Goal: Use online tool/utility: Utilize a website feature to perform a specific function

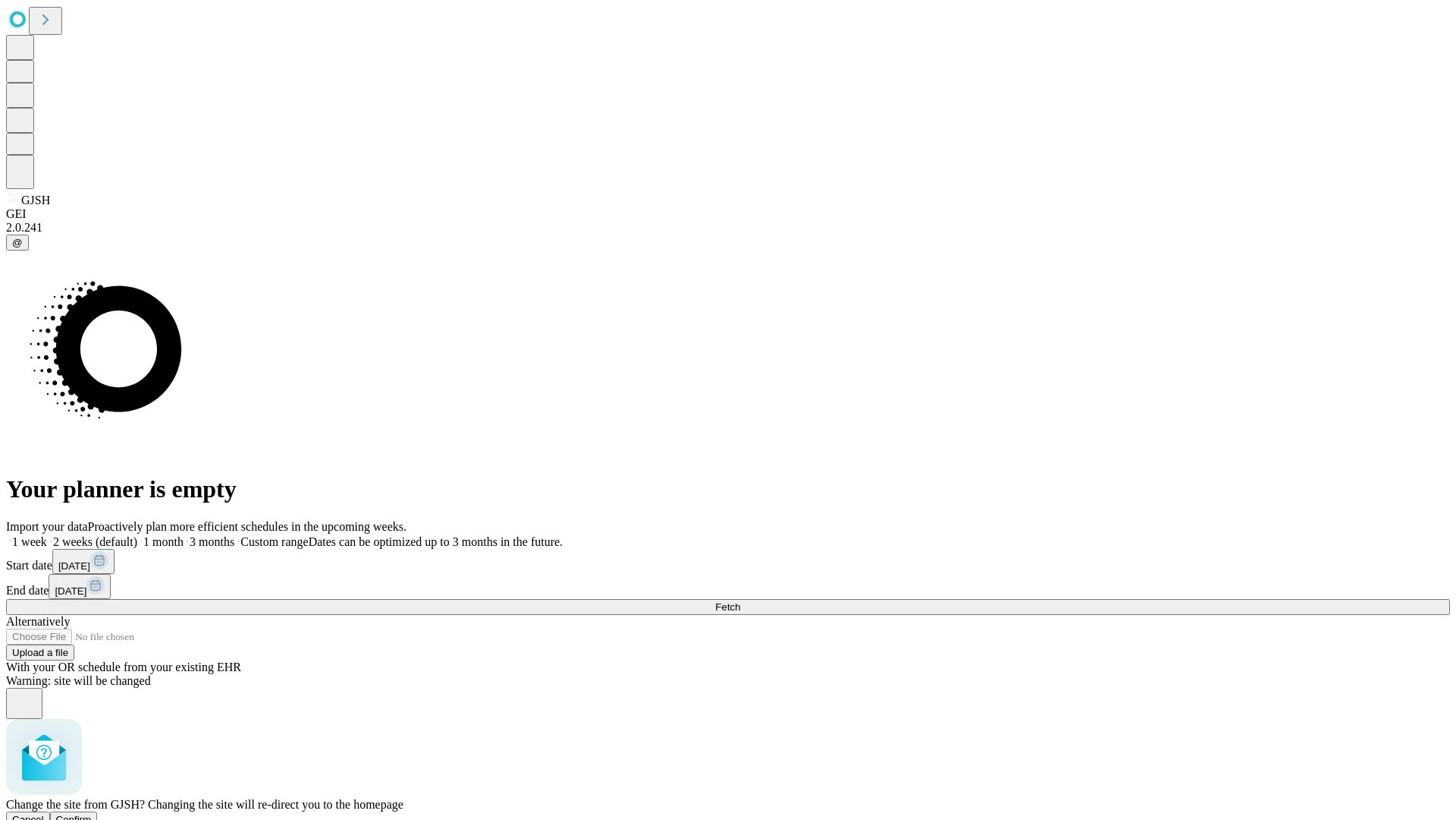
click at [92, 813] on span "Confirm" at bounding box center [74, 818] width 36 height 11
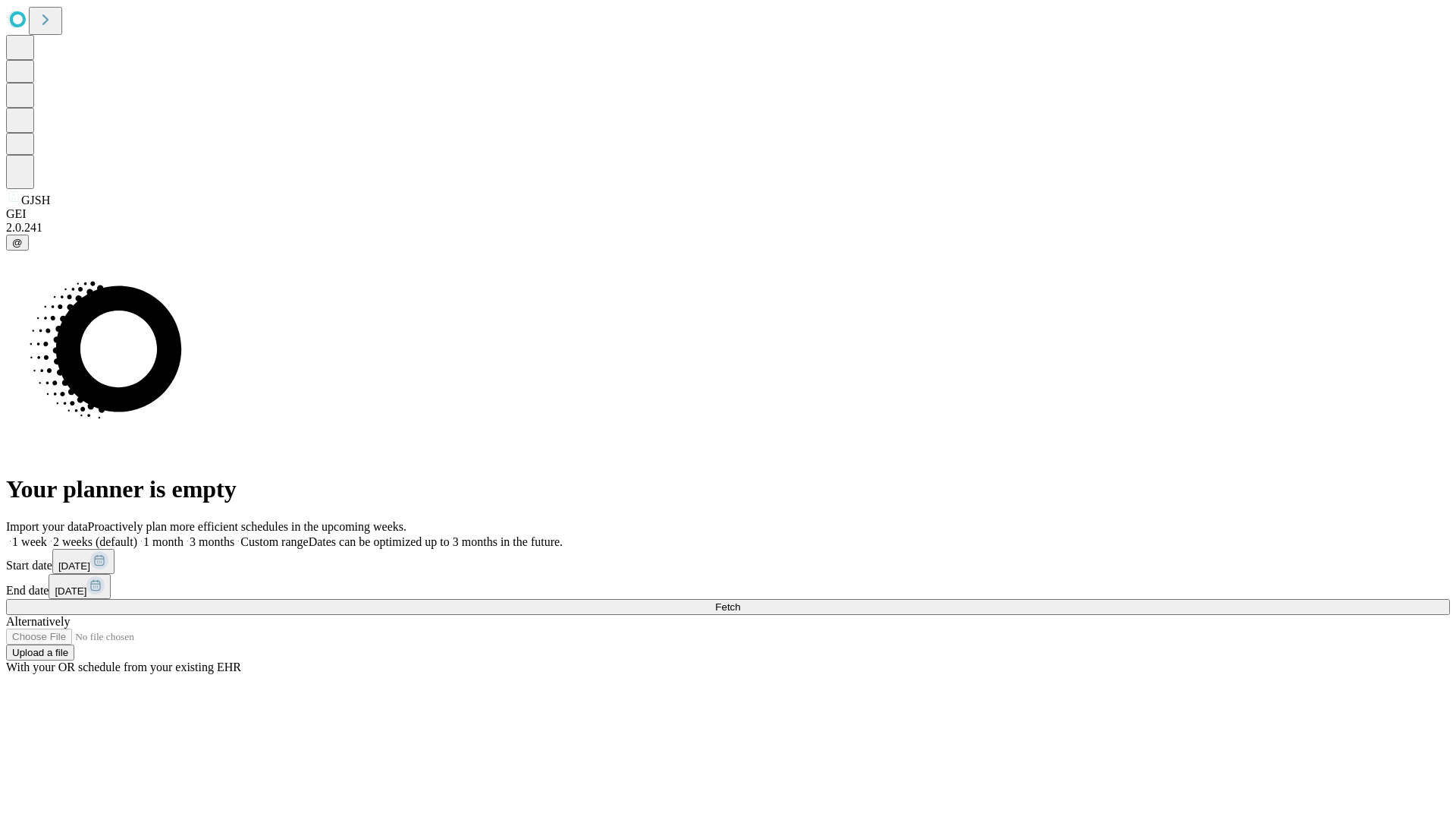
click at [184, 535] on label "1 month" at bounding box center [160, 541] width 47 height 13
click at [741, 601] on span "Fetch" at bounding box center [728, 606] width 25 height 11
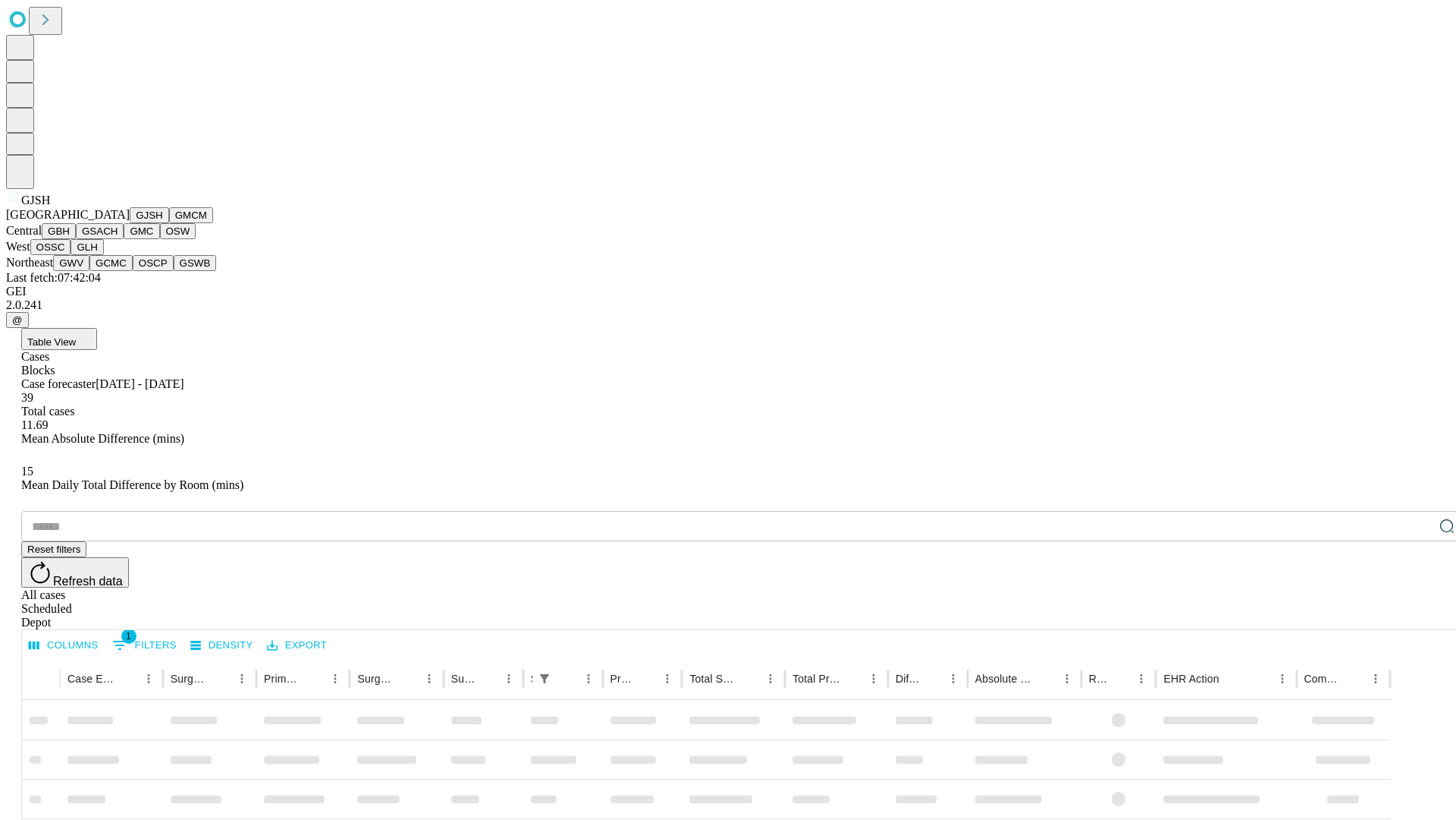
click at [169, 223] on button "GMCM" at bounding box center [192, 215] width 44 height 16
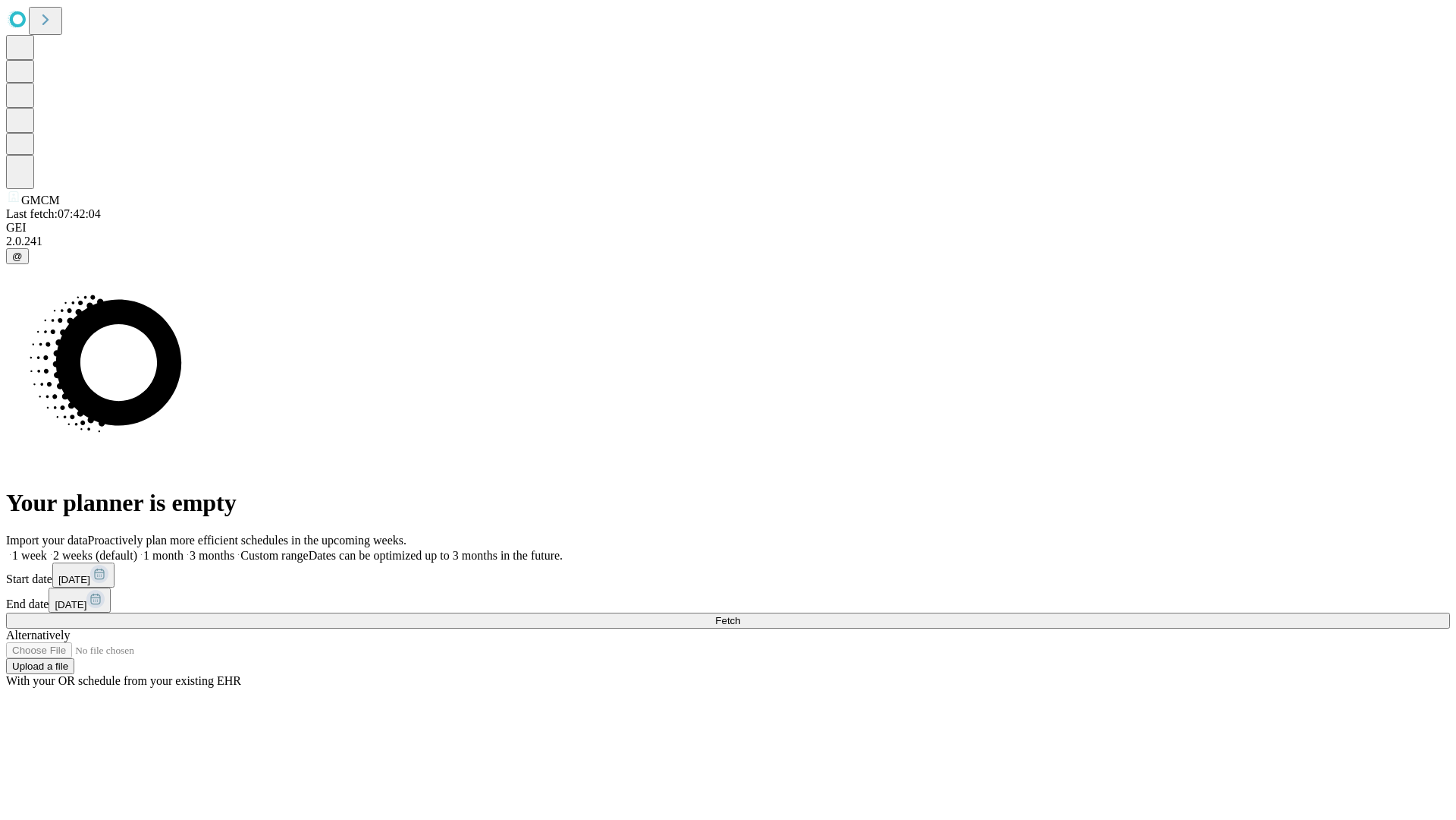
click at [184, 549] on label "1 month" at bounding box center [160, 555] width 47 height 13
click at [741, 615] on span "Fetch" at bounding box center [728, 620] width 25 height 11
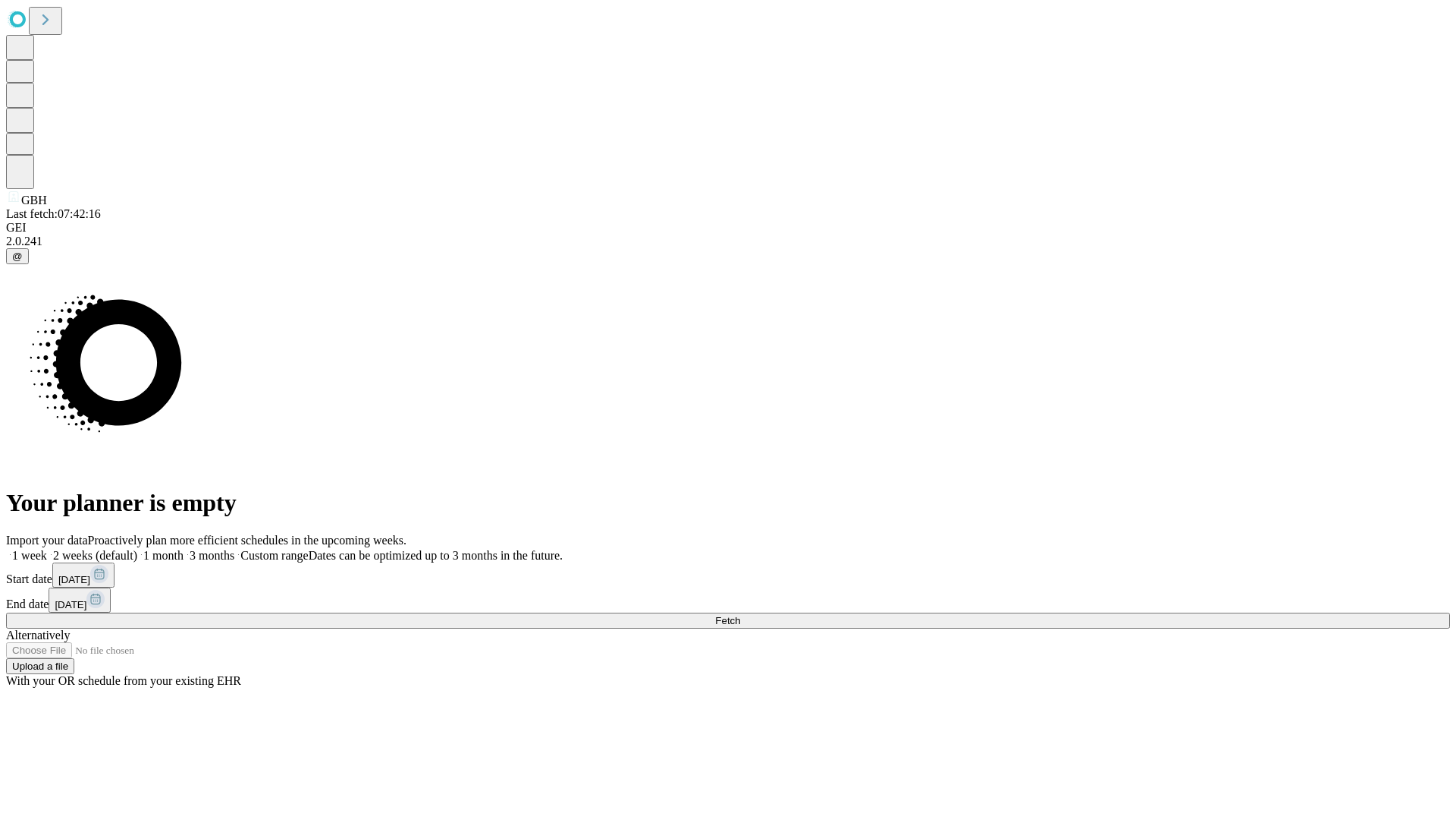
click at [741, 615] on span "Fetch" at bounding box center [728, 620] width 25 height 11
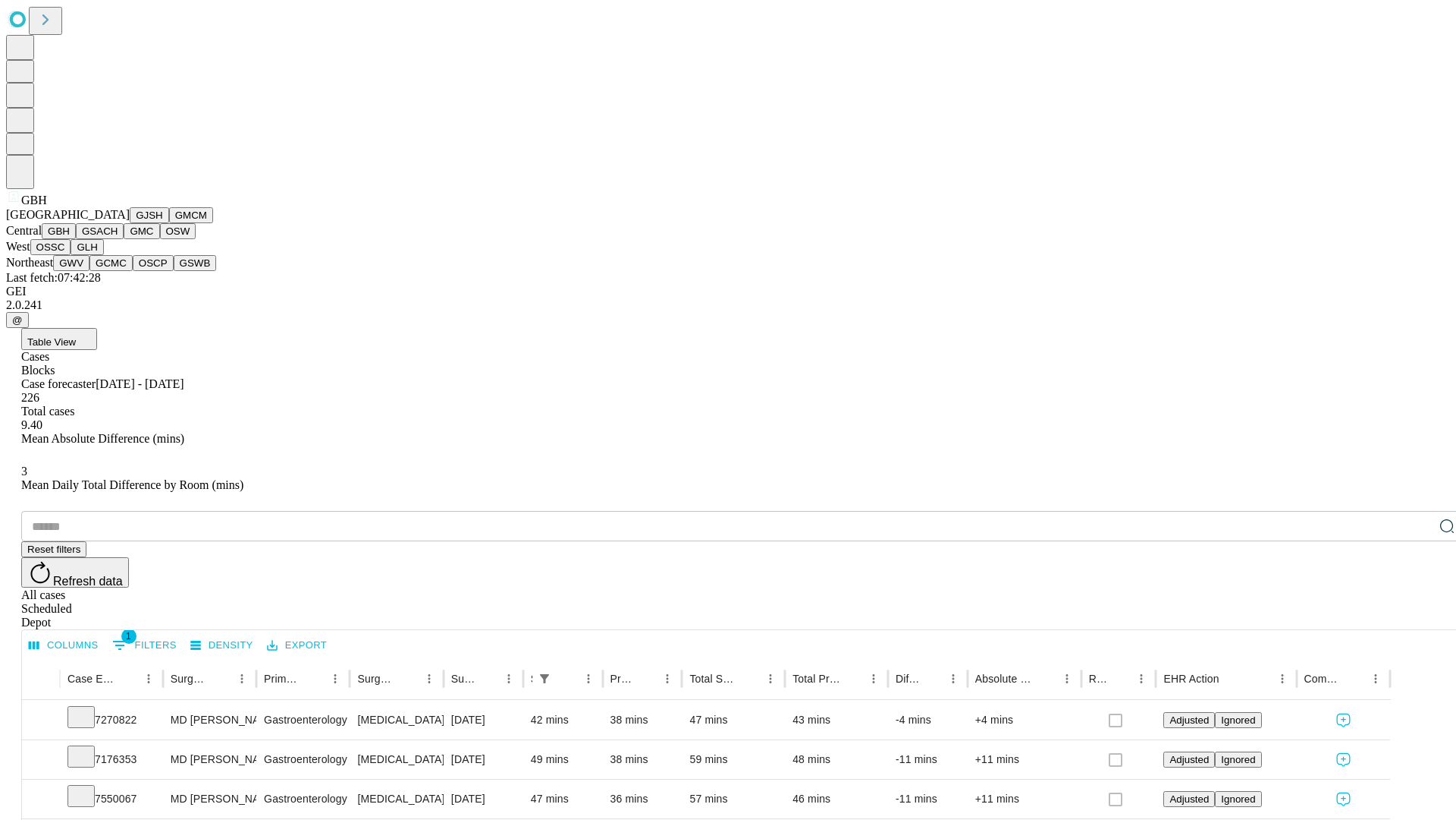
click at [118, 239] on button "GSACH" at bounding box center [100, 231] width 47 height 16
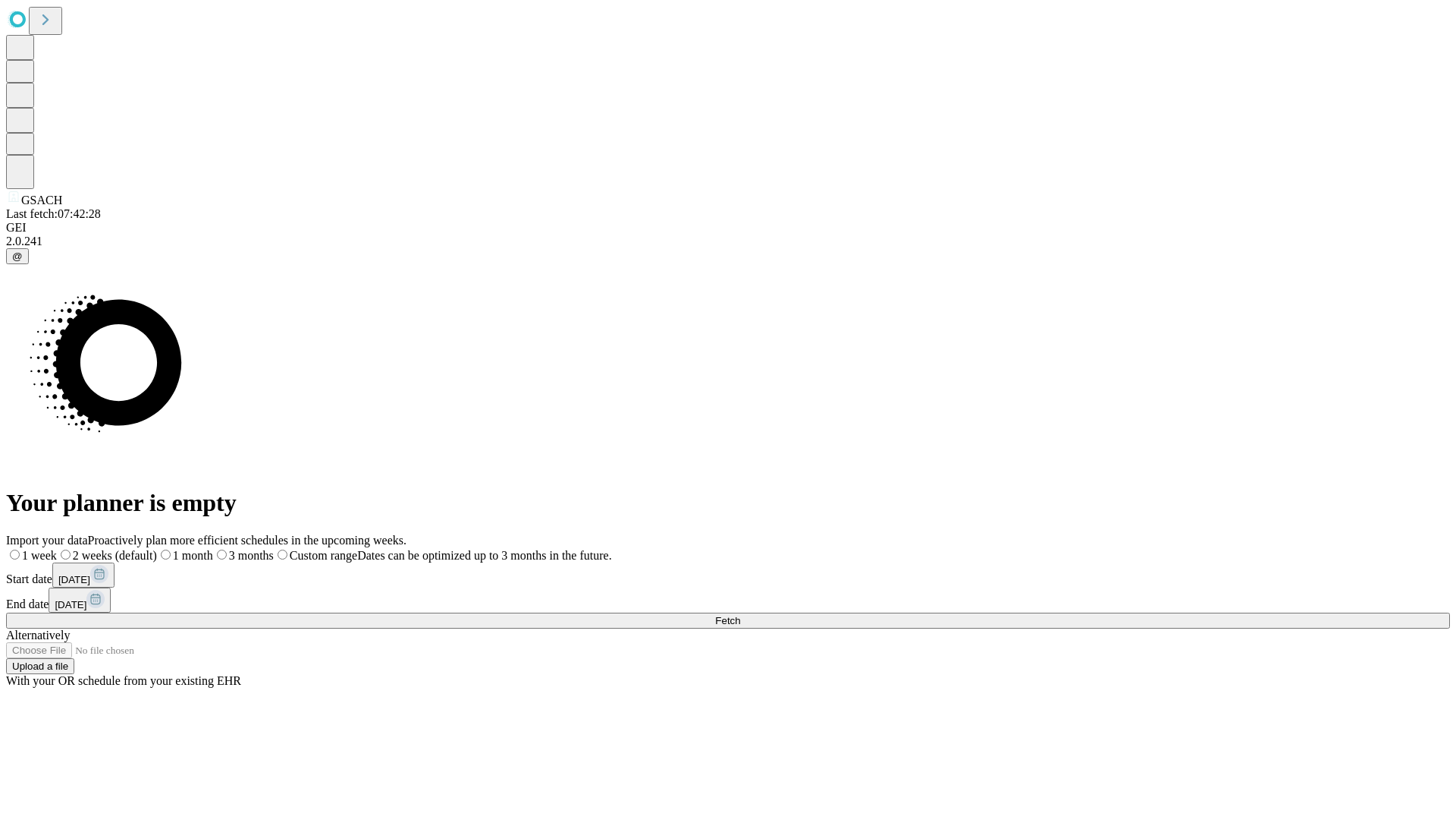
click at [214, 549] on label "1 month" at bounding box center [185, 555] width 56 height 13
click at [741, 615] on span "Fetch" at bounding box center [728, 620] width 25 height 11
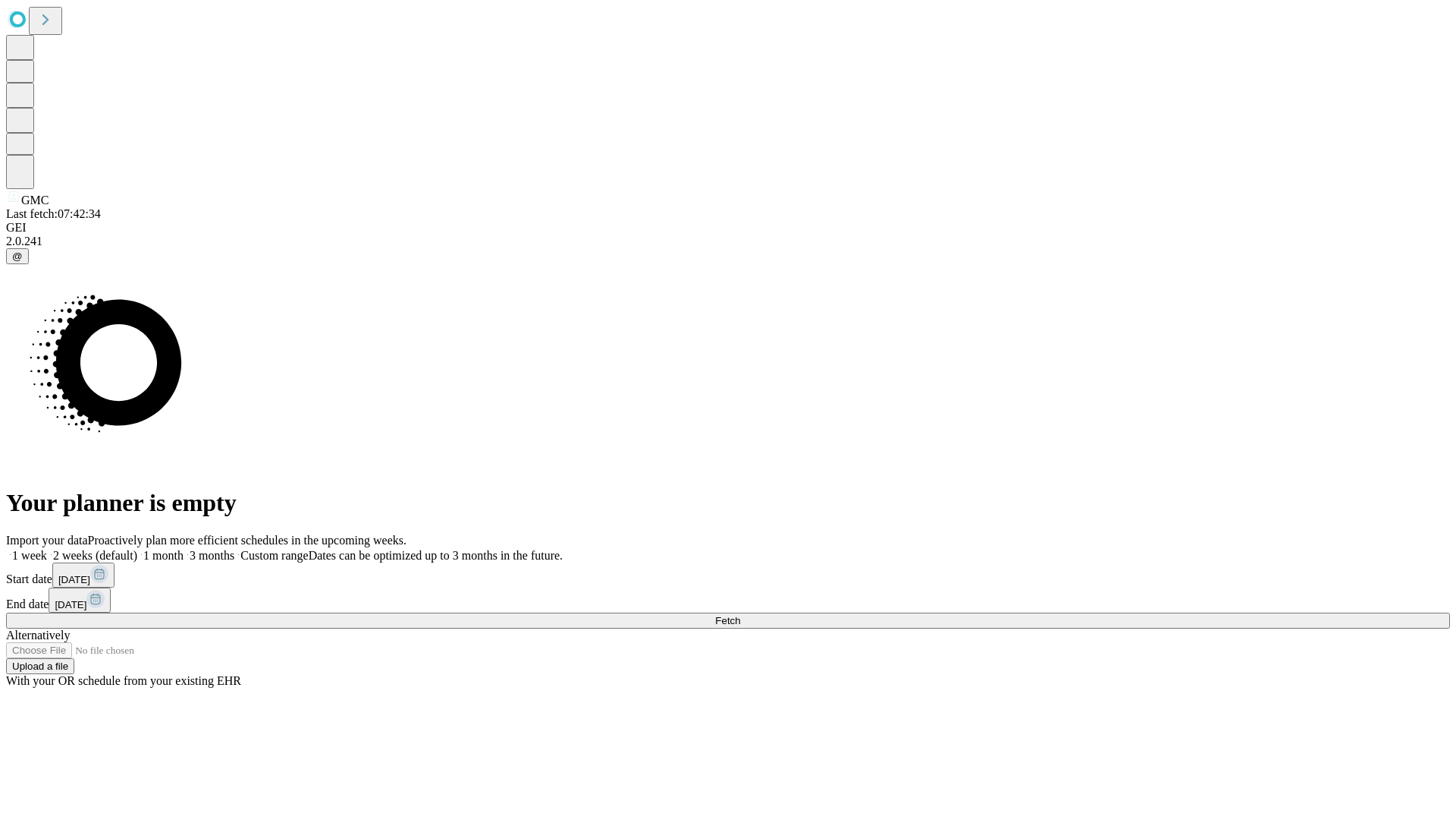
click at [184, 549] on label "1 month" at bounding box center [160, 555] width 47 height 13
click at [741, 615] on span "Fetch" at bounding box center [728, 620] width 25 height 11
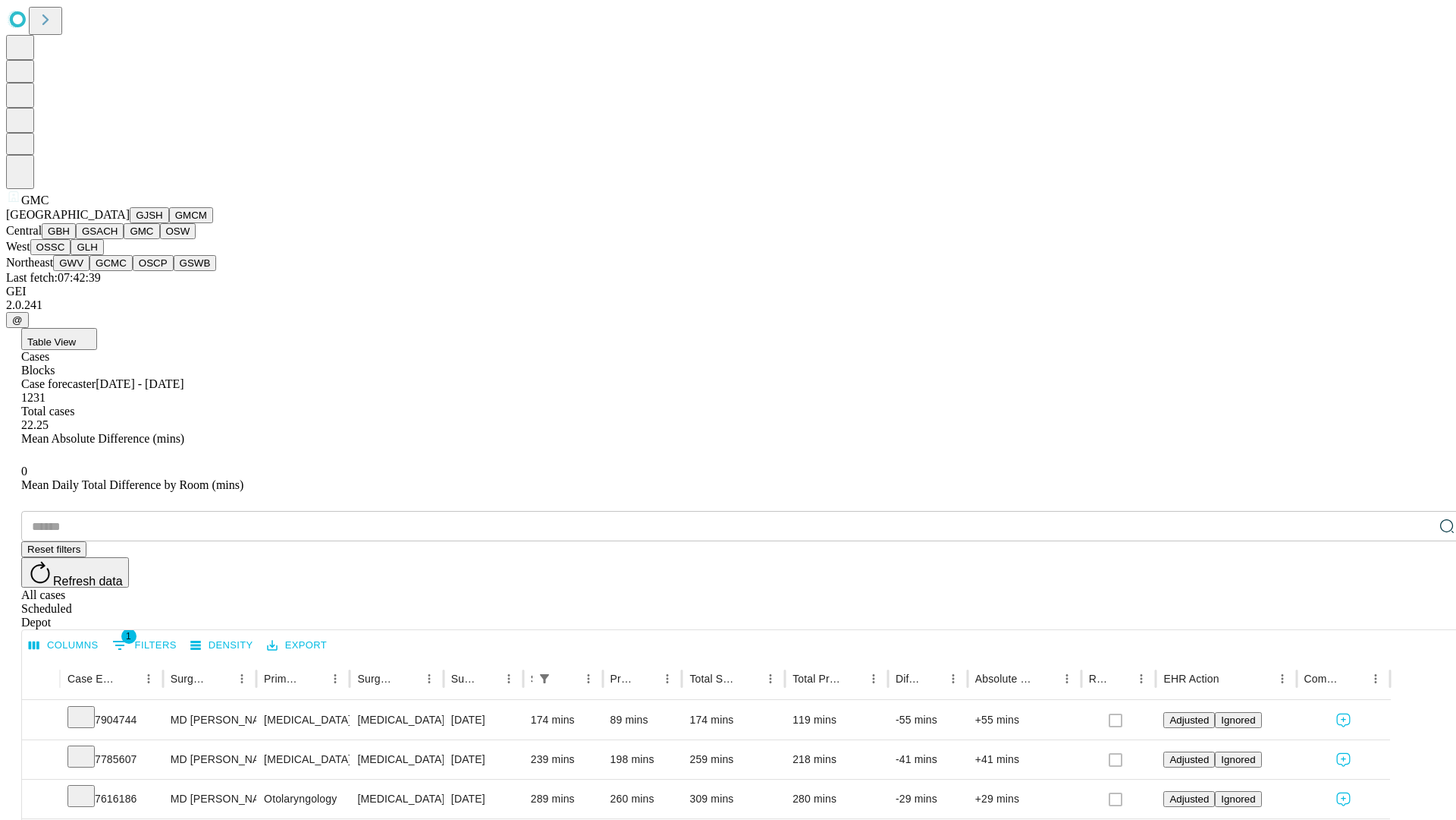
click at [160, 239] on button "OSW" at bounding box center [178, 231] width 36 height 16
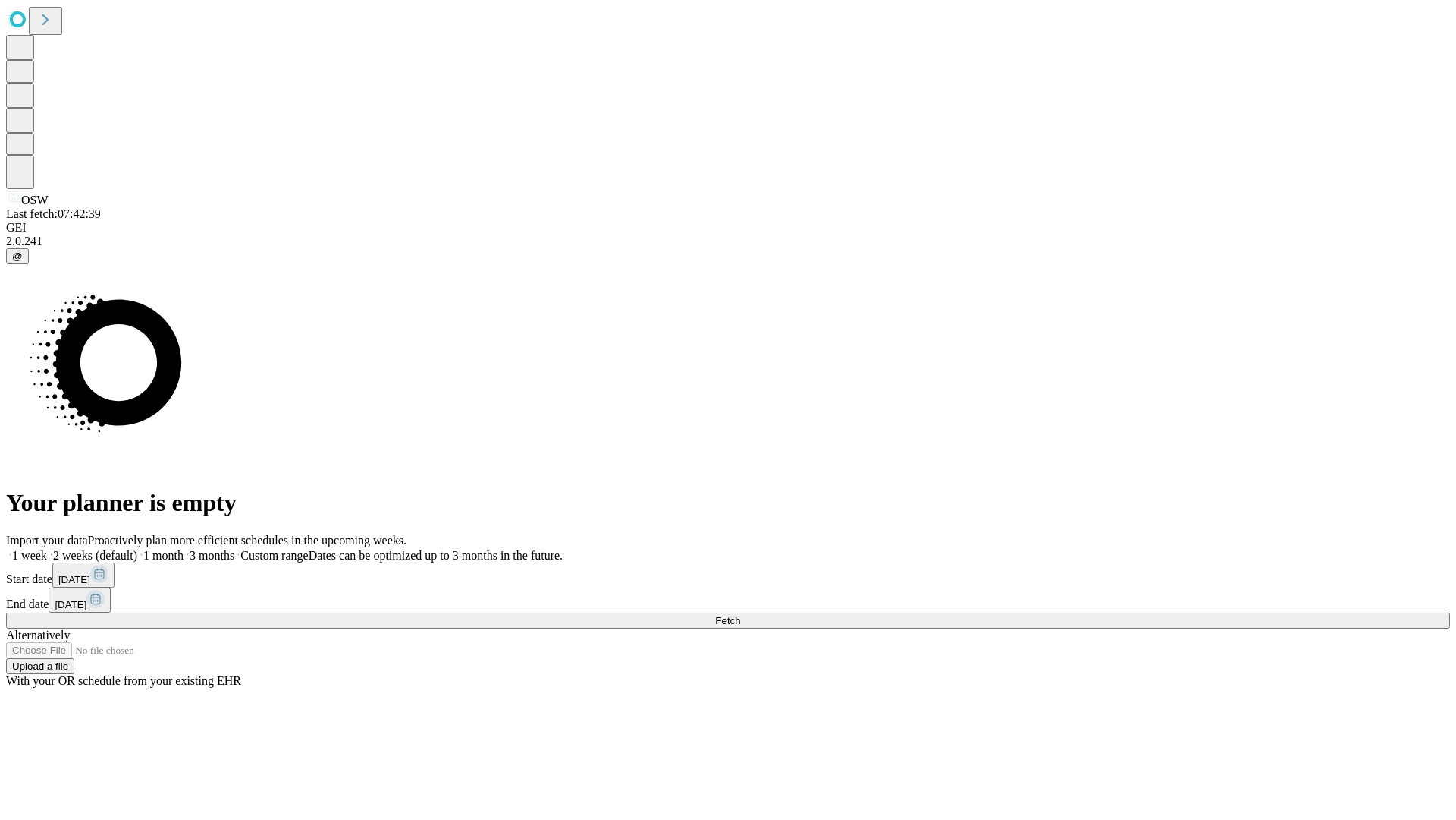
click at [184, 549] on label "1 month" at bounding box center [160, 555] width 47 height 13
click at [741, 615] on span "Fetch" at bounding box center [728, 620] width 25 height 11
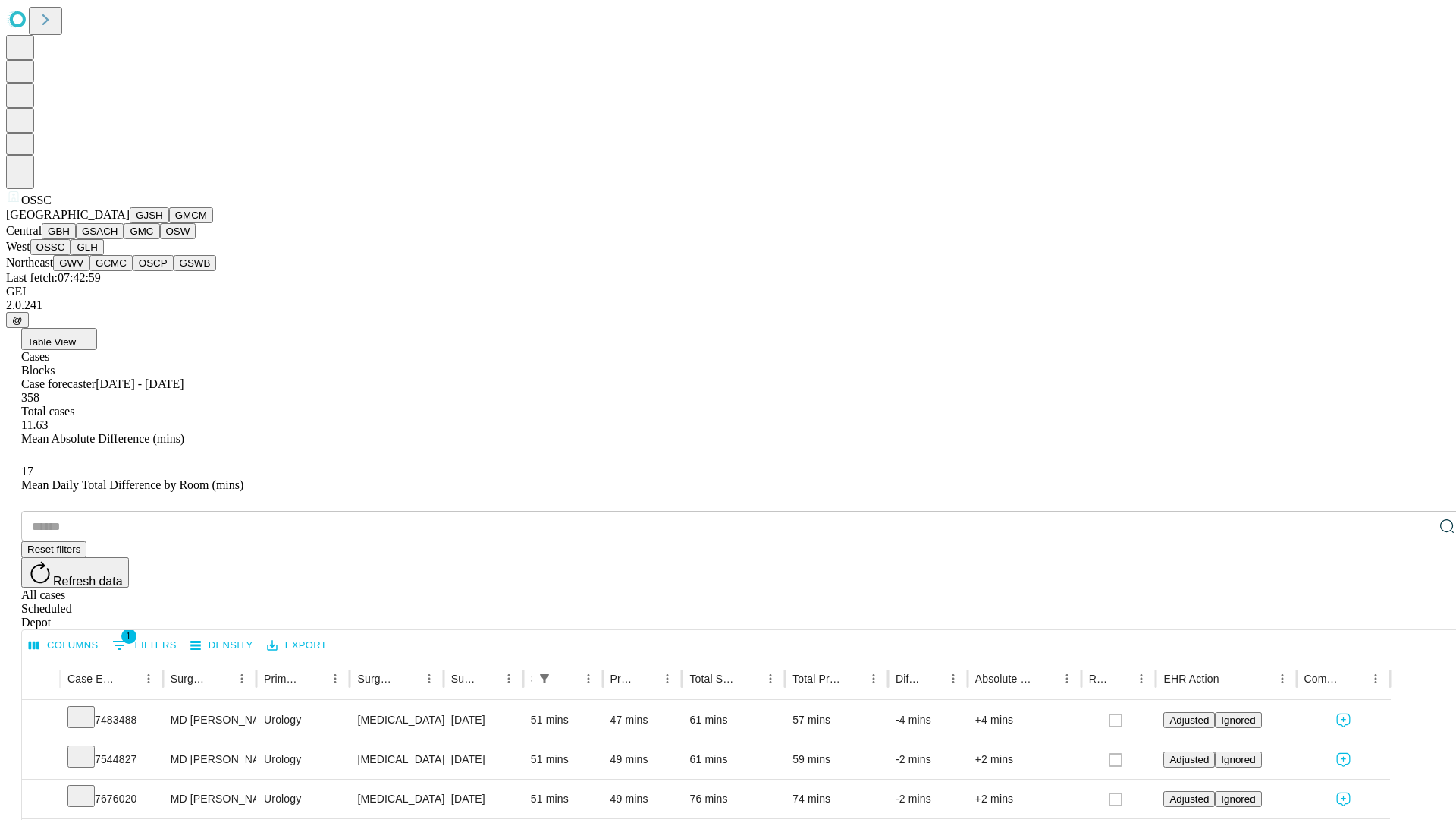
click at [103, 255] on button "GLH" at bounding box center [86, 247] width 32 height 16
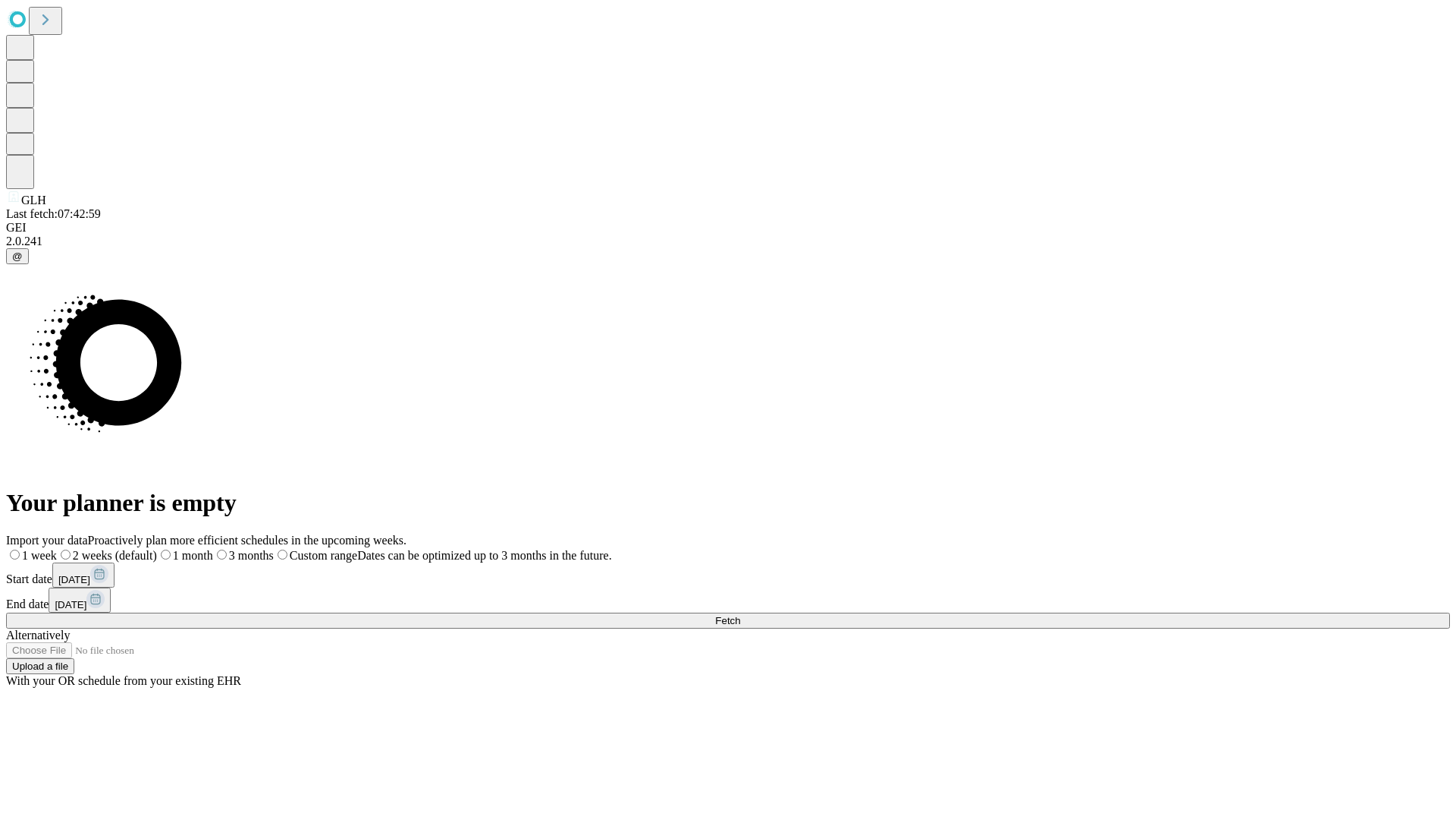
click at [214, 549] on label "1 month" at bounding box center [185, 555] width 56 height 13
click at [741, 615] on span "Fetch" at bounding box center [728, 620] width 25 height 11
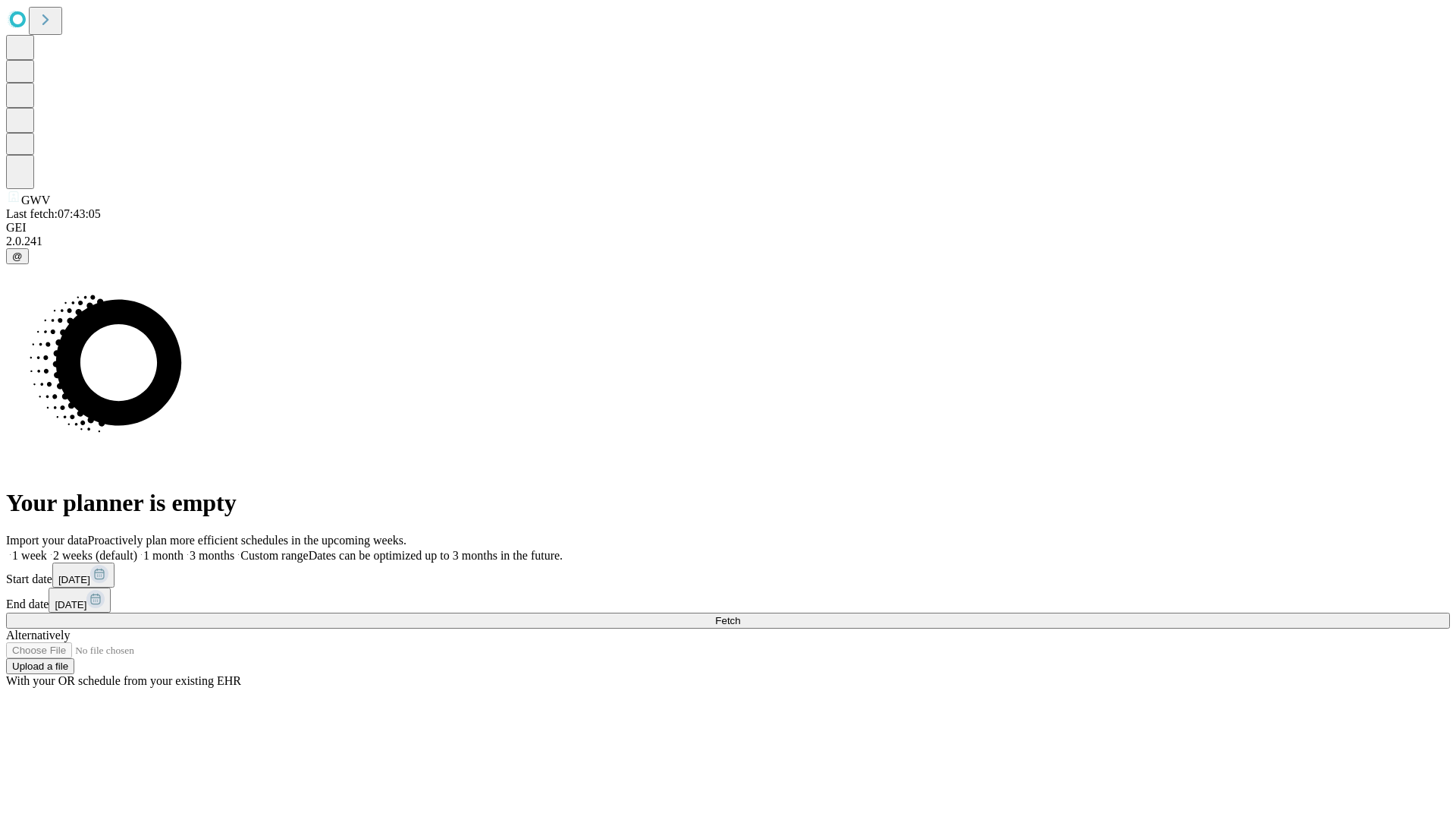
click at [184, 549] on label "1 month" at bounding box center [160, 555] width 47 height 13
click at [741, 615] on span "Fetch" at bounding box center [728, 620] width 25 height 11
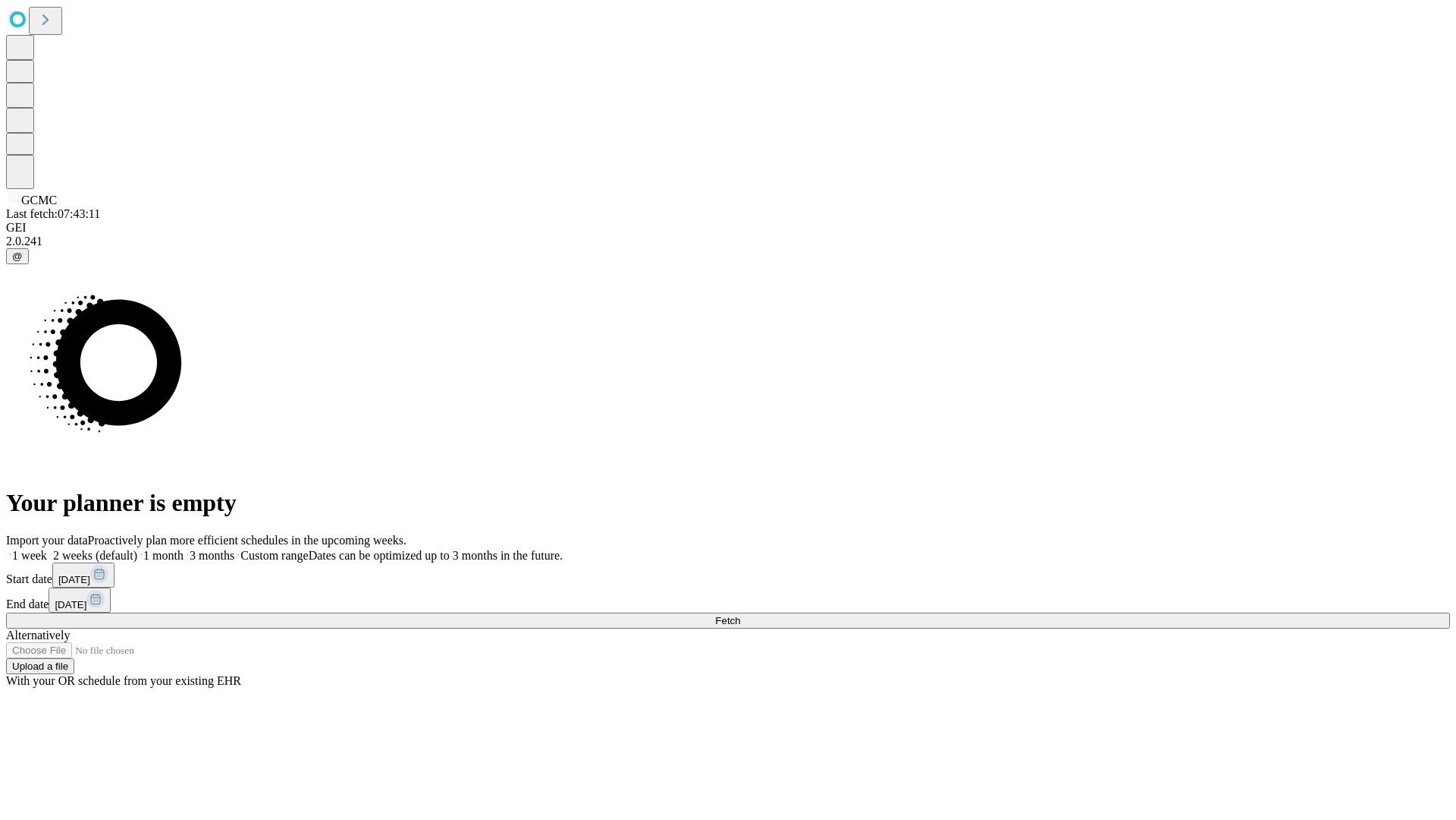
click at [184, 549] on label "1 month" at bounding box center [160, 555] width 47 height 13
click at [741, 615] on span "Fetch" at bounding box center [728, 620] width 25 height 11
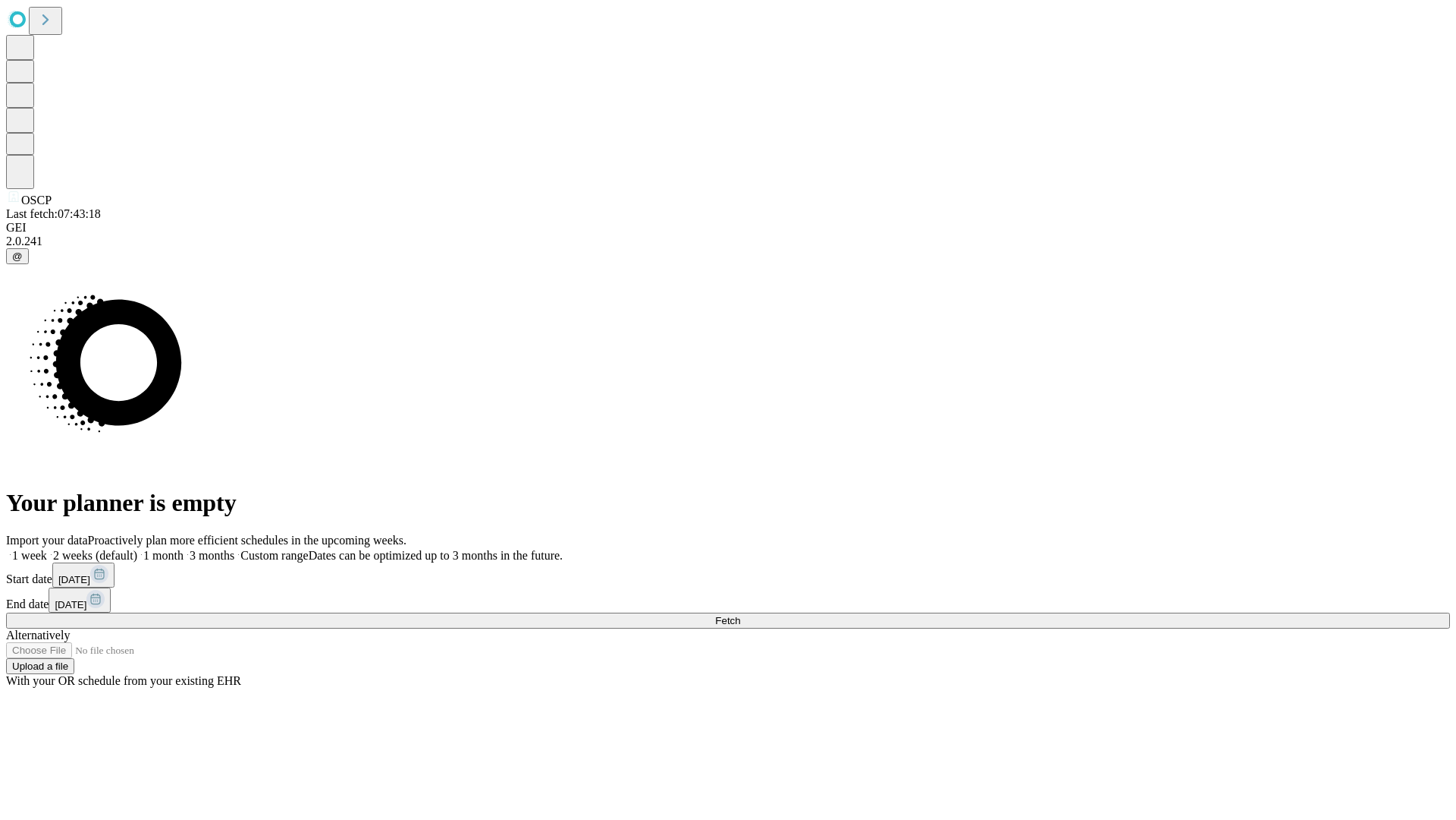
click at [184, 549] on label "1 month" at bounding box center [160, 555] width 47 height 13
click at [741, 615] on span "Fetch" at bounding box center [728, 620] width 25 height 11
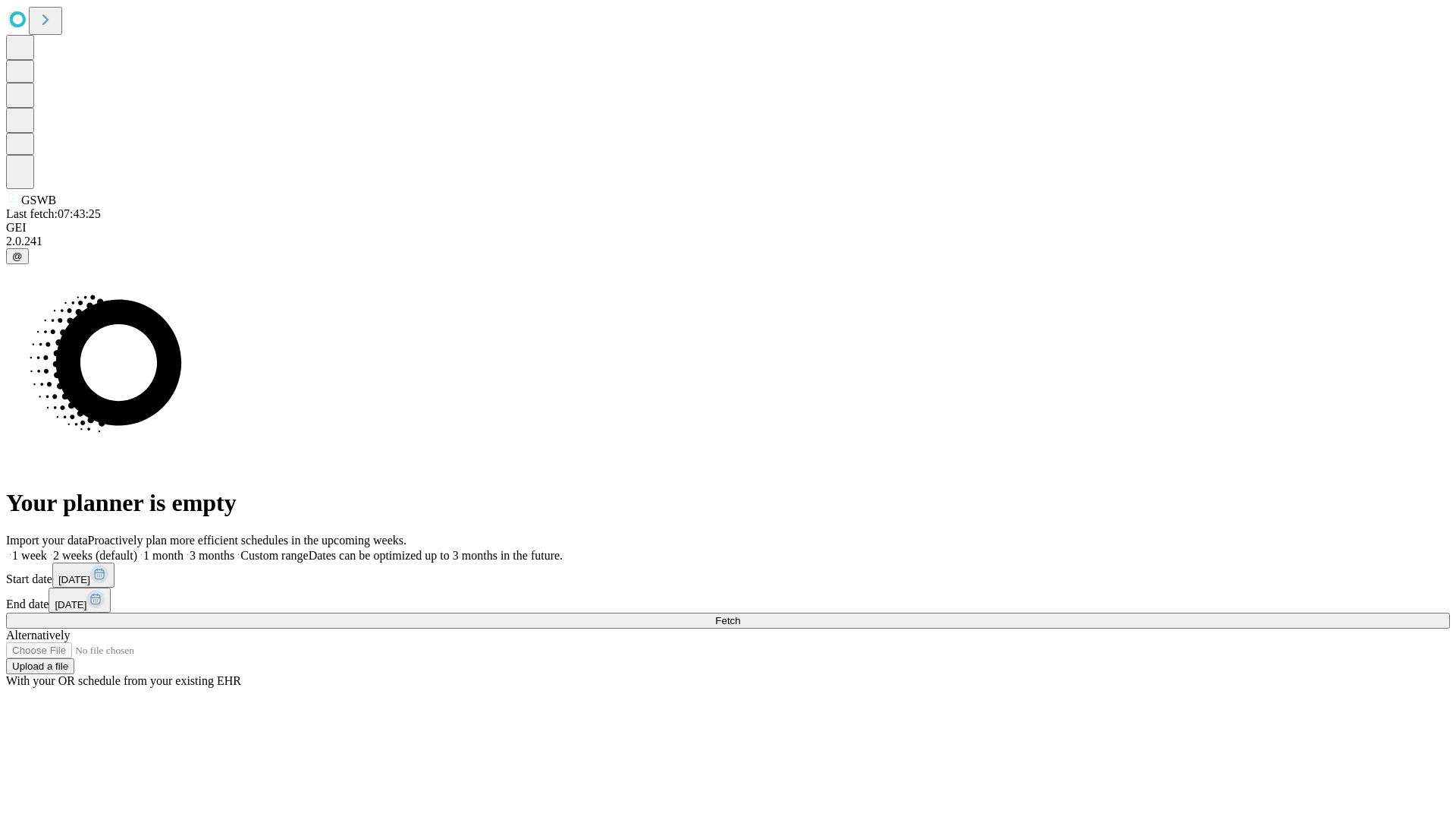
click at [741, 615] on span "Fetch" at bounding box center [728, 620] width 25 height 11
